Goal: Submit feedback/report problem

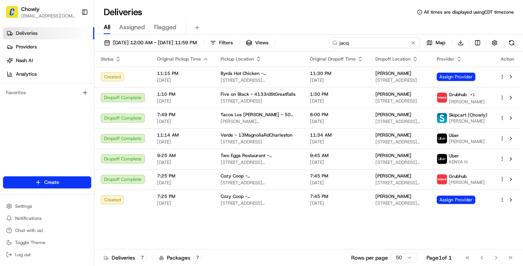
click at [381, 41] on input "jacq" at bounding box center [374, 42] width 91 height 11
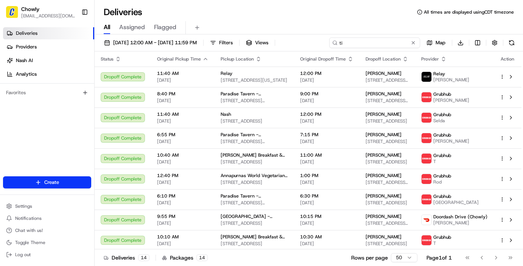
type input "t"
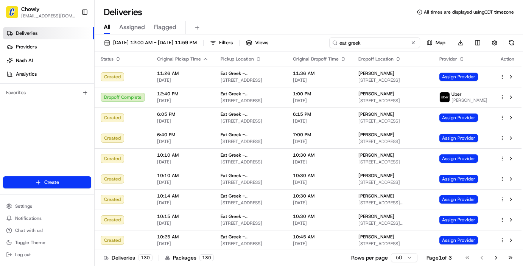
click at [377, 42] on input "eat greek" at bounding box center [374, 42] width 91 height 11
click at [367, 46] on input "eat greek" at bounding box center [374, 42] width 91 height 11
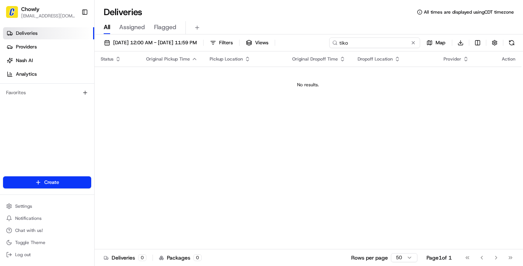
type input "tiko"
click at [130, 28] on span "Assigned" at bounding box center [132, 27] width 26 height 9
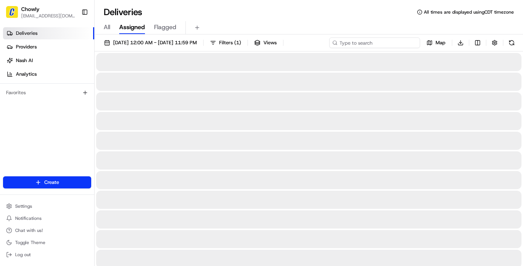
click at [385, 45] on input at bounding box center [374, 42] width 91 height 11
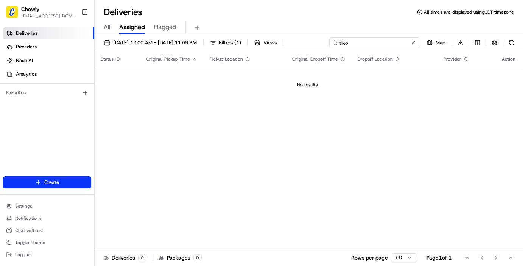
type input "tiko"
click at [170, 32] on button "Flagged" at bounding box center [165, 27] width 22 height 13
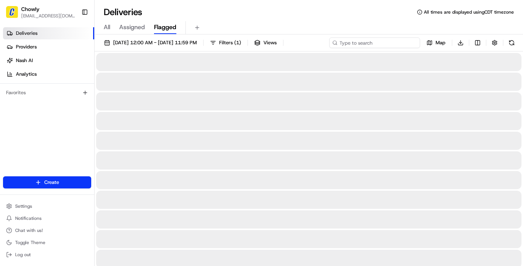
click at [373, 44] on input at bounding box center [374, 42] width 91 height 11
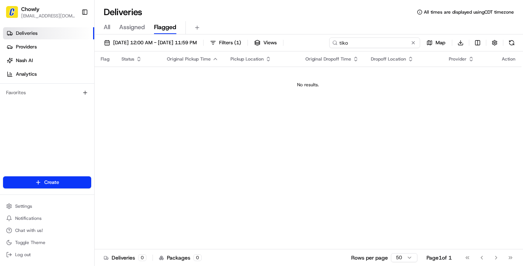
type input "tiko"
click at [103, 28] on div "All Assigned Flagged" at bounding box center [309, 27] width 428 height 13
click at [107, 28] on span "All" at bounding box center [107, 27] width 6 height 9
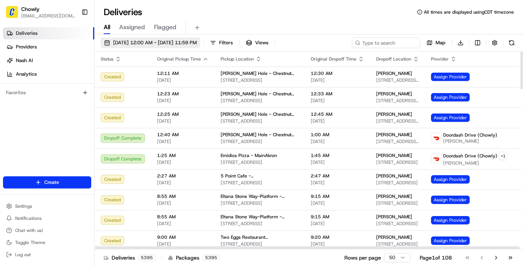
click at [166, 39] on button "06/01/2025 12:00 AM - 07/01/2025 11:59 PM" at bounding box center [151, 42] width 100 height 11
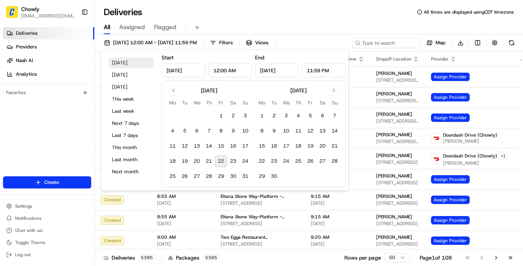
click at [139, 66] on button "Today" at bounding box center [131, 63] width 45 height 11
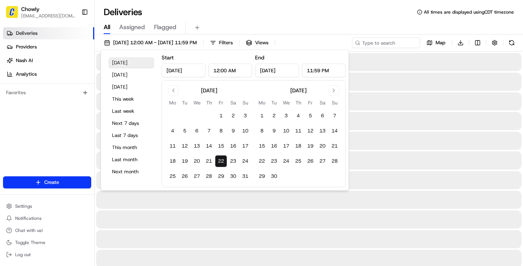
type input "Aug 22, 2025"
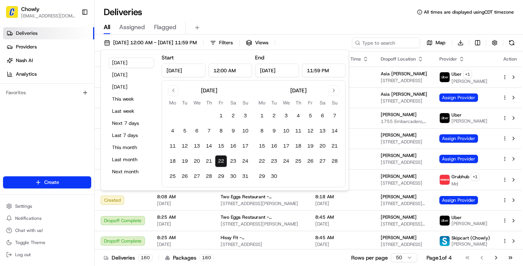
click at [263, 11] on div "Deliveries All times are displayed using CDT timezone" at bounding box center [309, 12] width 428 height 12
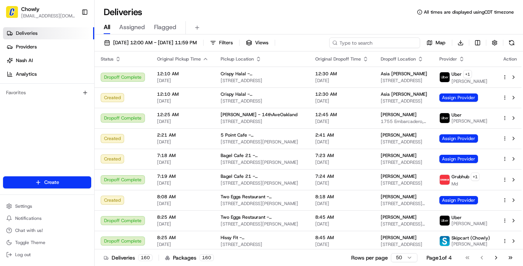
click at [367, 42] on input at bounding box center [374, 42] width 91 height 11
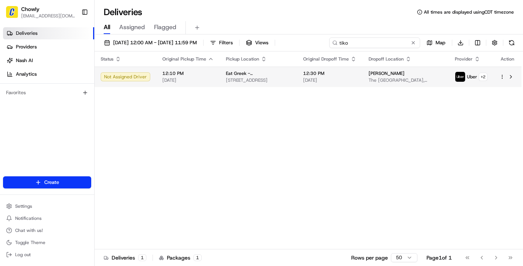
type input "tiko"
click at [388, 79] on span "The [GEOGRAPHIC_DATA], [STREET_ADDRESS]" at bounding box center [406, 80] width 74 height 6
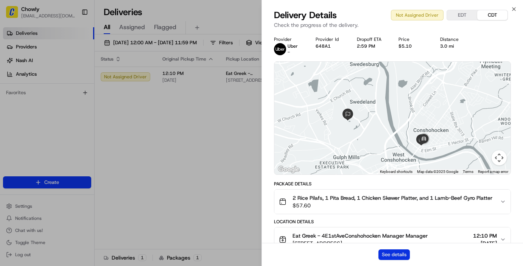
click at [400, 255] on button "See details" at bounding box center [394, 254] width 31 height 11
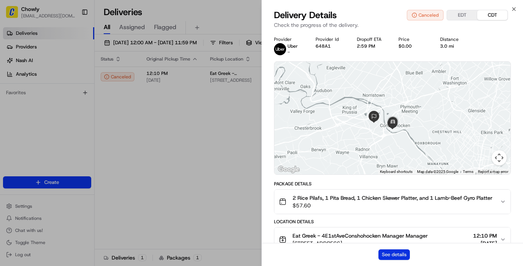
click at [395, 253] on button "See details" at bounding box center [394, 254] width 31 height 11
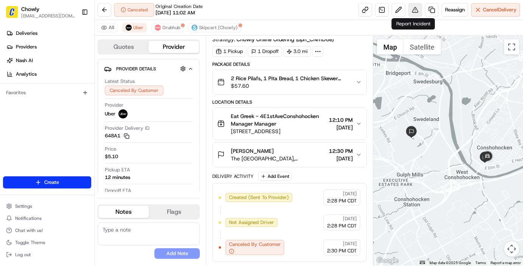
click at [413, 8] on button at bounding box center [415, 10] width 14 height 14
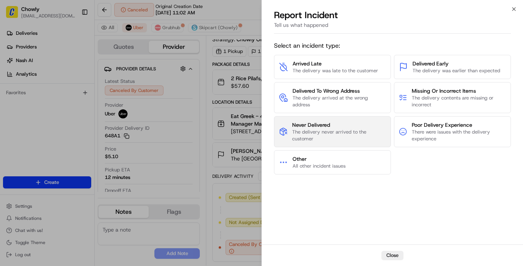
click at [319, 123] on span "Never Delivered" at bounding box center [339, 125] width 94 height 8
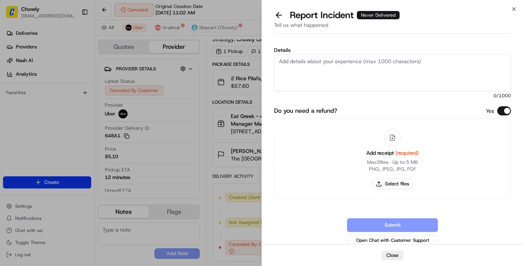
click at [345, 64] on textarea "Details" at bounding box center [392, 72] width 237 height 37
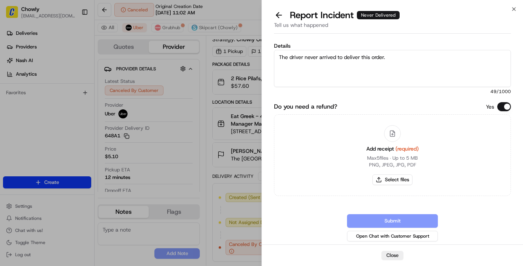
paste textarea "[URL][DOMAIN_NAME]"
type textarea "The driver never arrived to deliver this order. [URL][DOMAIN_NAME]"
click at [395, 180] on button "Select files" at bounding box center [392, 179] width 40 height 11
type input "C:\fakepath\Untitled document.pdf"
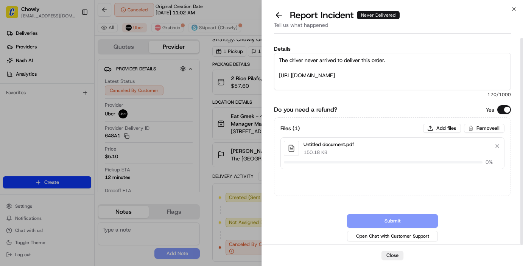
scroll to position [1, 0]
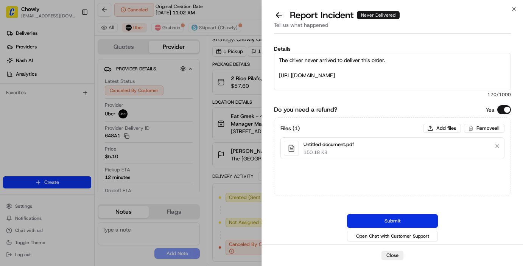
click at [396, 220] on button "Submit" at bounding box center [392, 221] width 91 height 14
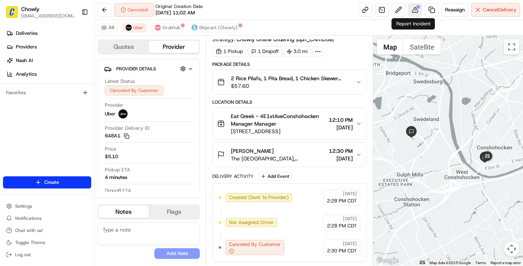
click at [415, 9] on button at bounding box center [415, 10] width 14 height 14
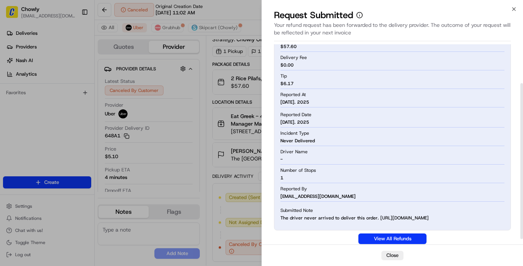
scroll to position [57, 0]
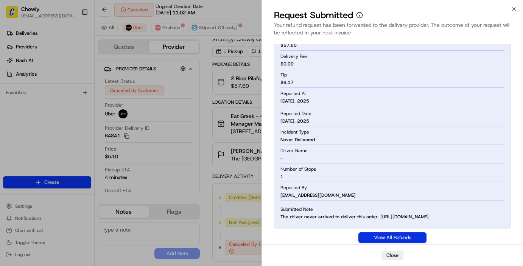
click at [386, 240] on link "View All Refunds" at bounding box center [392, 237] width 68 height 11
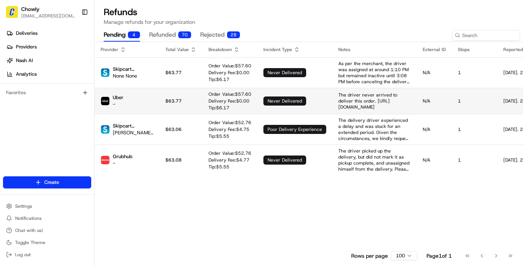
click at [338, 103] on p "The driver never arrived to deliver this order. [URL][DOMAIN_NAME]" at bounding box center [374, 101] width 72 height 18
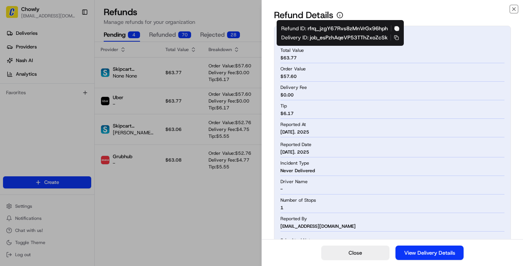
click at [396, 30] on icon "button" at bounding box center [396, 28] width 5 height 5
click at [341, 15] on icon "button" at bounding box center [339, 15] width 7 height 7
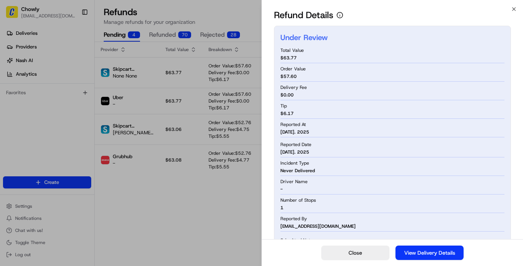
click at [341, 15] on icon "button" at bounding box center [339, 15] width 7 height 7
click at [341, 14] on icon "button" at bounding box center [339, 15] width 7 height 7
click at [435, 126] on div "Reported At Aug 22. 2025" at bounding box center [392, 128] width 224 height 17
click at [339, 16] on icon "button" at bounding box center [339, 15] width 7 height 7
click at [341, 14] on icon "button" at bounding box center [339, 15] width 7 height 7
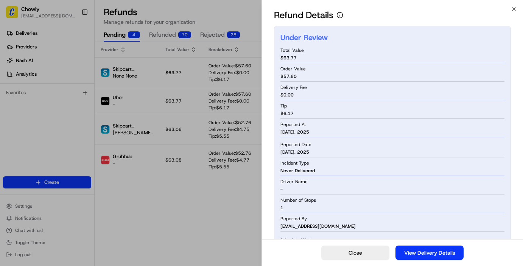
click at [315, 12] on h1 "Refund Details" at bounding box center [303, 15] width 59 height 12
click at [517, 11] on div "Refund Details" at bounding box center [392, 16] width 261 height 15
click at [514, 10] on icon "button" at bounding box center [514, 9] width 6 height 6
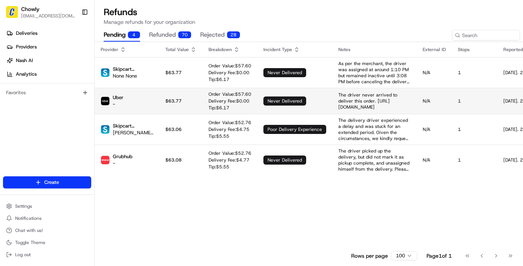
click at [290, 103] on td "never delivered" at bounding box center [294, 101] width 75 height 26
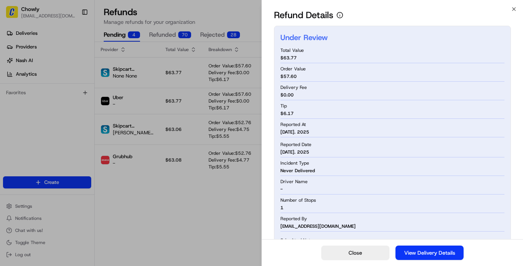
click at [340, 15] on icon "button" at bounding box center [339, 15] width 7 height 7
click at [338, 14] on icon "button" at bounding box center [339, 15] width 7 height 7
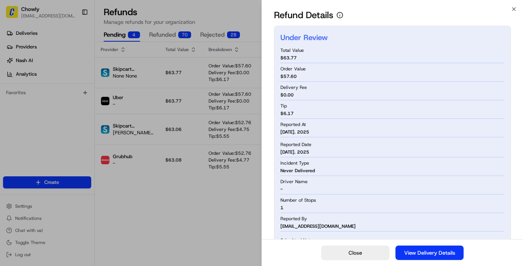
click at [338, 14] on icon "button" at bounding box center [339, 15] width 7 height 7
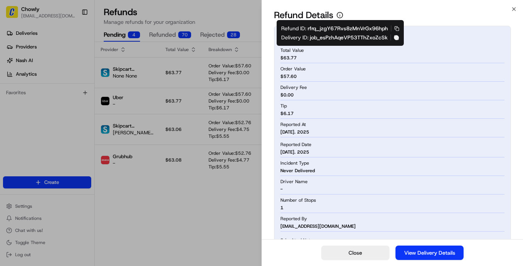
click at [396, 37] on icon "button" at bounding box center [396, 37] width 5 height 5
